Goal: Register for event/course

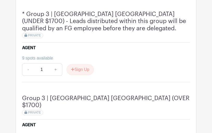
scroll to position [464, 0]
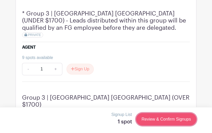
click at [167, 118] on link "Review & Confirm Signups" at bounding box center [166, 119] width 60 height 12
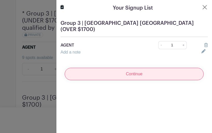
click at [133, 68] on input "Continue" at bounding box center [134, 74] width 139 height 12
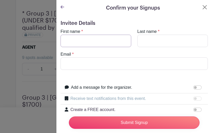
click at [117, 45] on input "First name" at bounding box center [95, 41] width 71 height 12
type input "[PERSON_NAME]"
type input "[PERSON_NAME][EMAIL_ADDRESS][DOMAIN_NAME]"
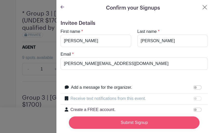
click at [137, 119] on input "Submit Signup" at bounding box center [134, 123] width 130 height 12
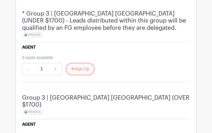
click at [84, 64] on button "Sign Up" at bounding box center [79, 69] width 27 height 11
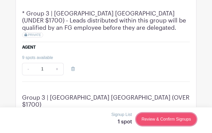
click at [155, 120] on link "Review & Confirm Signups" at bounding box center [166, 119] width 60 height 12
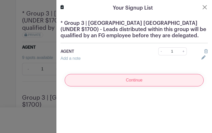
click at [122, 79] on input "Continue" at bounding box center [134, 80] width 139 height 12
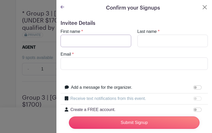
click at [106, 36] on input "First name" at bounding box center [95, 41] width 71 height 12
type input "[PERSON_NAME]"
type input "[PERSON_NAME][EMAIL_ADDRESS][DOMAIN_NAME]"
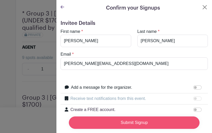
click at [139, 128] on input "Submit Signup" at bounding box center [134, 123] width 130 height 12
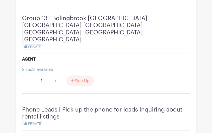
scroll to position [1540, 0]
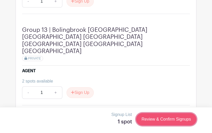
click at [154, 125] on link "Review & Confirm Signups" at bounding box center [166, 119] width 60 height 12
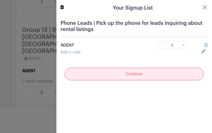
click at [124, 74] on input "Continue" at bounding box center [134, 74] width 139 height 12
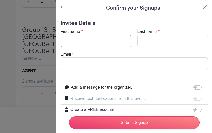
click at [108, 37] on input "First name" at bounding box center [95, 41] width 71 height 12
type input "[PERSON_NAME]"
type input "[PERSON_NAME][EMAIL_ADDRESS][DOMAIN_NAME]"
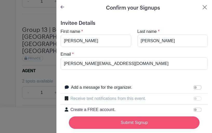
click at [130, 126] on input "Submit Signup" at bounding box center [134, 123] width 130 height 12
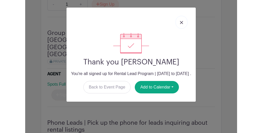
scroll to position [1530, 0]
